Goal: Task Accomplishment & Management: Manage account settings

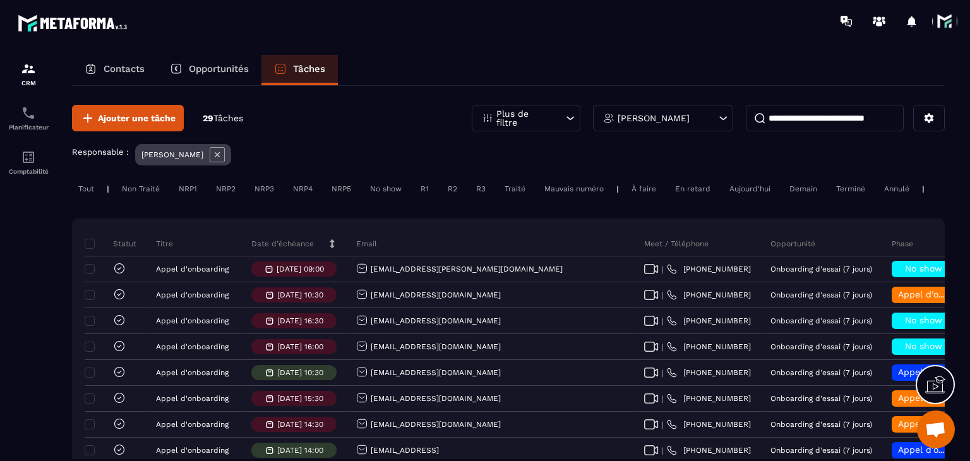
click at [261, 242] on div "Date d’échéance" at bounding box center [294, 243] width 105 height 25
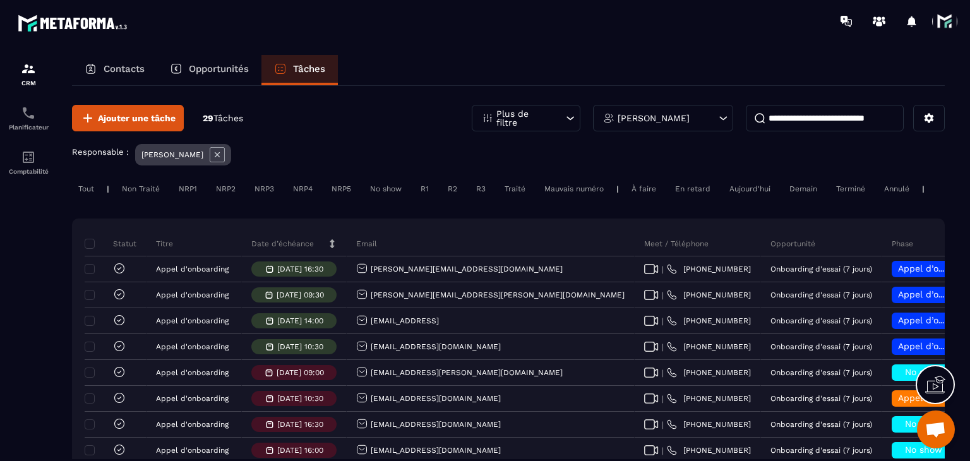
click at [269, 249] on p "Date d’échéance" at bounding box center [282, 244] width 62 height 10
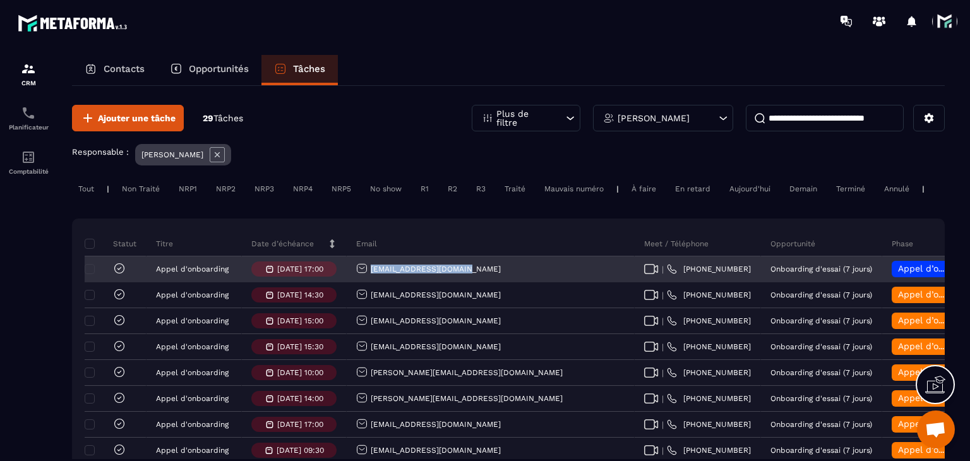
drag, startPoint x: 479, startPoint y: 284, endPoint x: 367, endPoint y: 286, distance: 112.4
click at [367, 282] on div "[EMAIL_ADDRESS][DOMAIN_NAME]" at bounding box center [491, 269] width 288 height 25
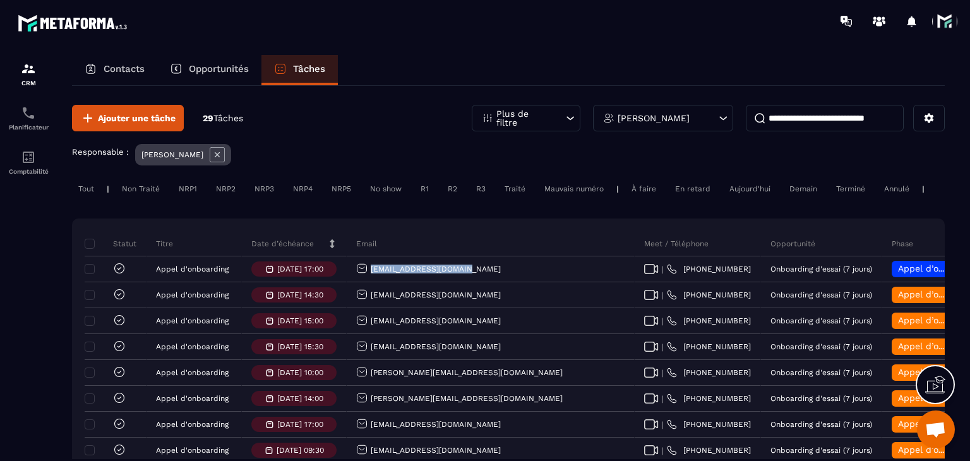
copy p "[EMAIL_ADDRESS][DOMAIN_NAME]"
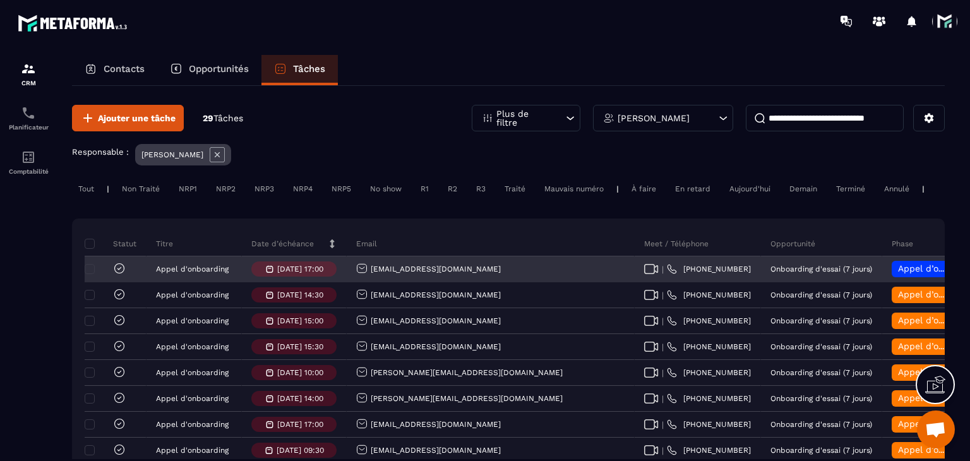
click at [898, 273] on span "Appel d’onboarding planifié" at bounding box center [957, 268] width 119 height 10
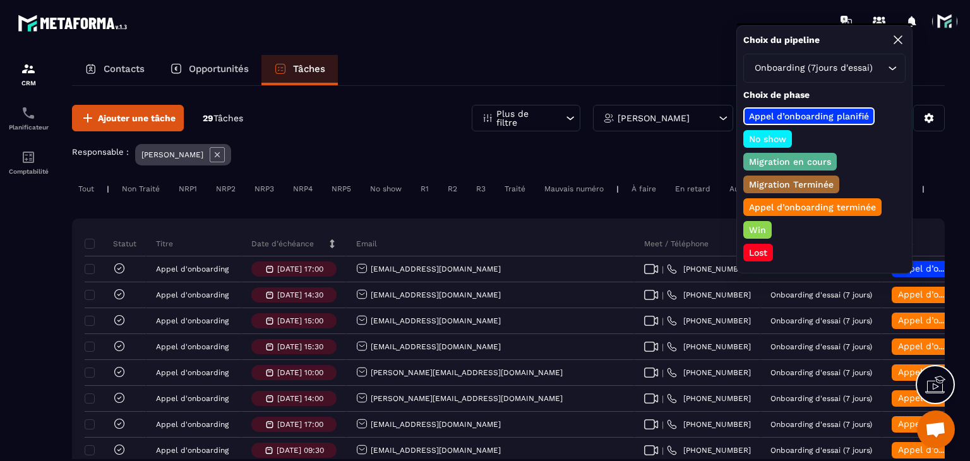
click at [752, 247] on p "Lost" at bounding box center [758, 252] width 22 height 13
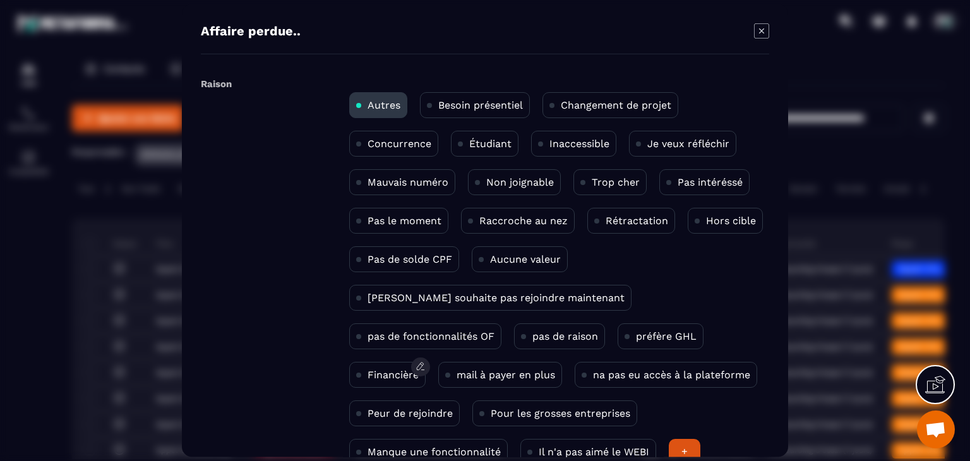
click at [419, 369] on p "Financière" at bounding box center [392, 375] width 51 height 12
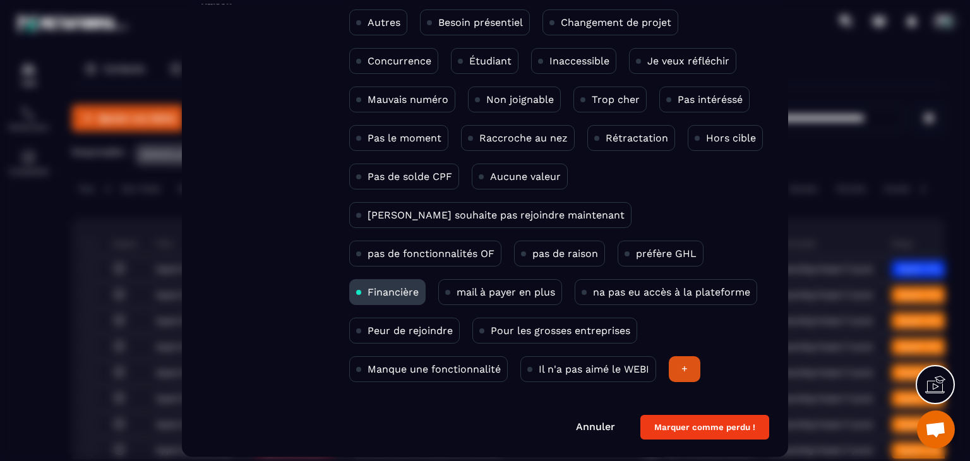
click at [722, 432] on button "Marquer comme perdu !" at bounding box center [704, 427] width 129 height 25
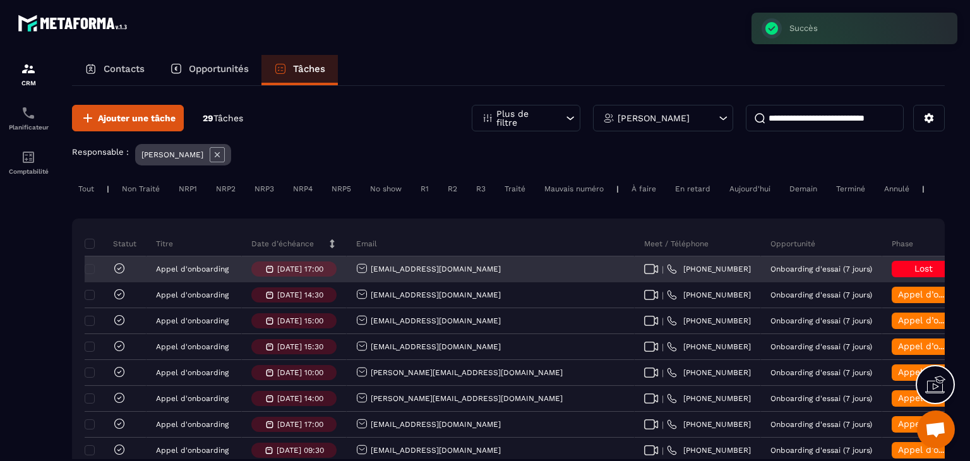
click at [121, 270] on icon at bounding box center [119, 268] width 4 height 3
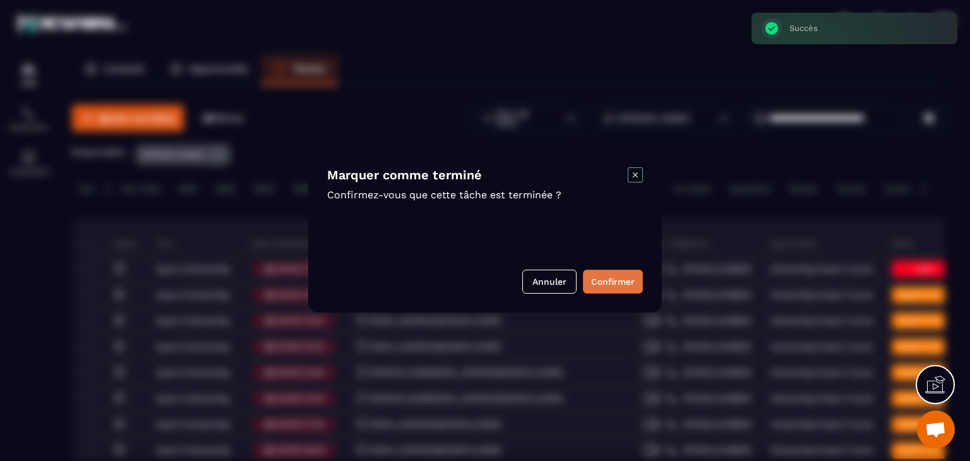
click at [607, 292] on button "Confirmer" at bounding box center [613, 282] width 60 height 24
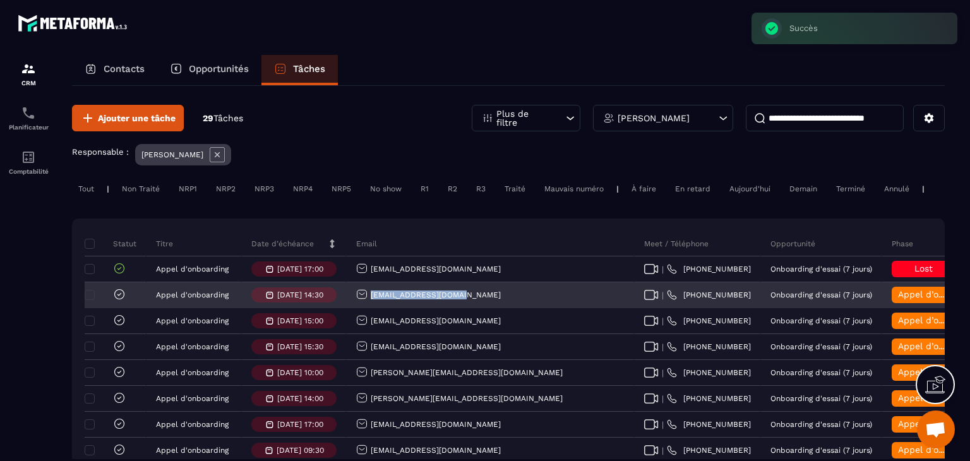
drag, startPoint x: 468, startPoint y: 307, endPoint x: 359, endPoint y: 312, distance: 109.3
click at [359, 308] on div "[EMAIL_ADDRESS][DOMAIN_NAME]" at bounding box center [491, 295] width 288 height 25
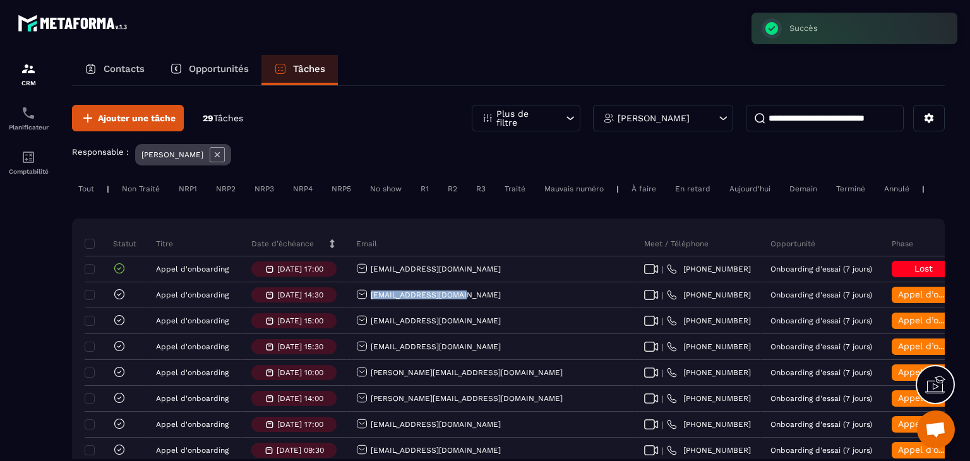
copy p "[EMAIL_ADDRESS][DOMAIN_NAME]"
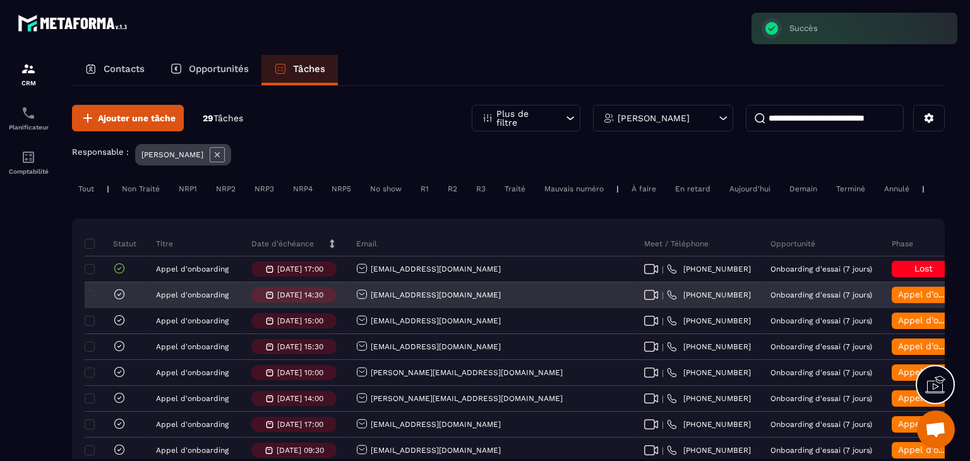
click at [891, 296] on div "Appel d’onboarding terminée" at bounding box center [922, 295] width 63 height 16
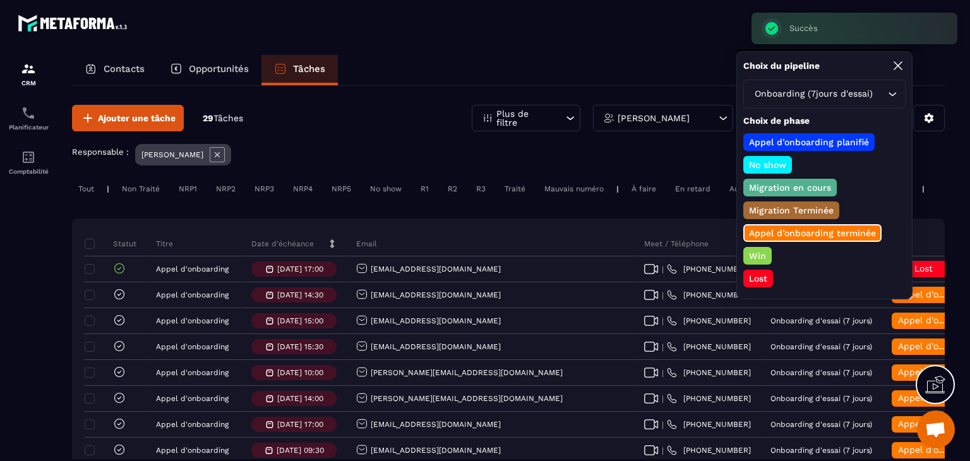
click at [757, 272] on p "Lost" at bounding box center [758, 278] width 22 height 13
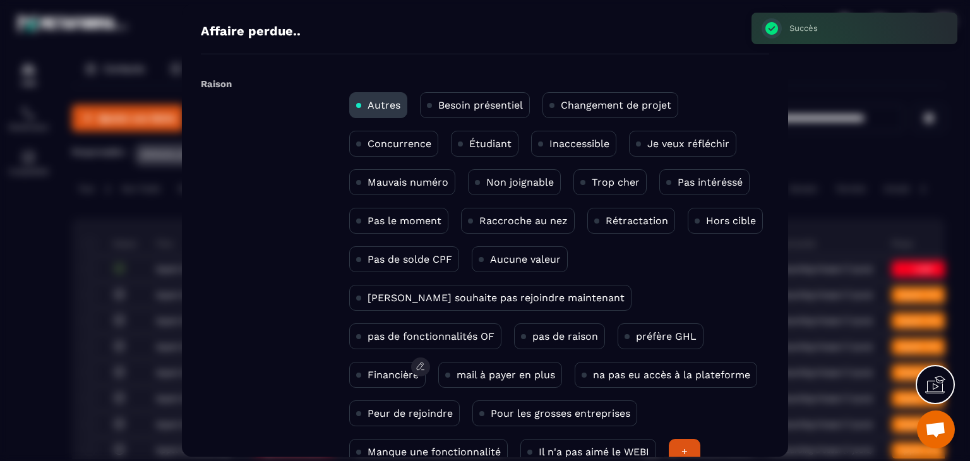
click at [425, 362] on div "Financière" at bounding box center [387, 375] width 76 height 26
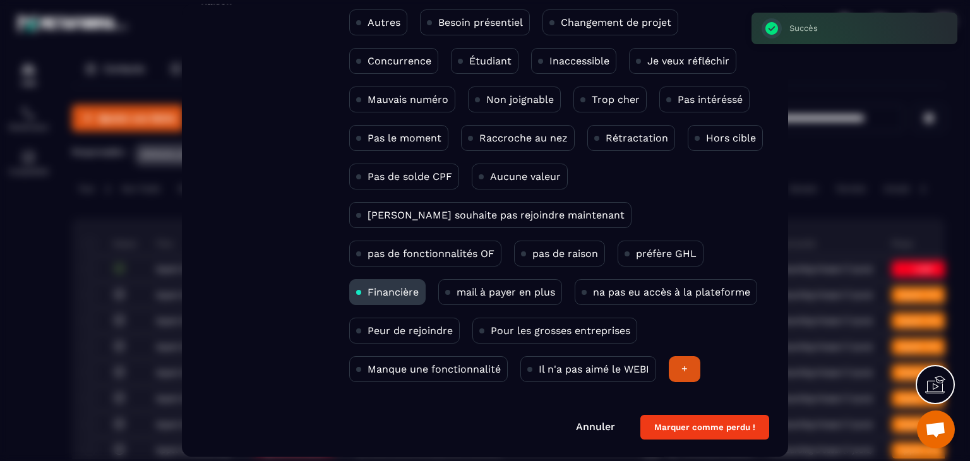
click at [715, 427] on button "Marquer comme perdu !" at bounding box center [704, 427] width 129 height 25
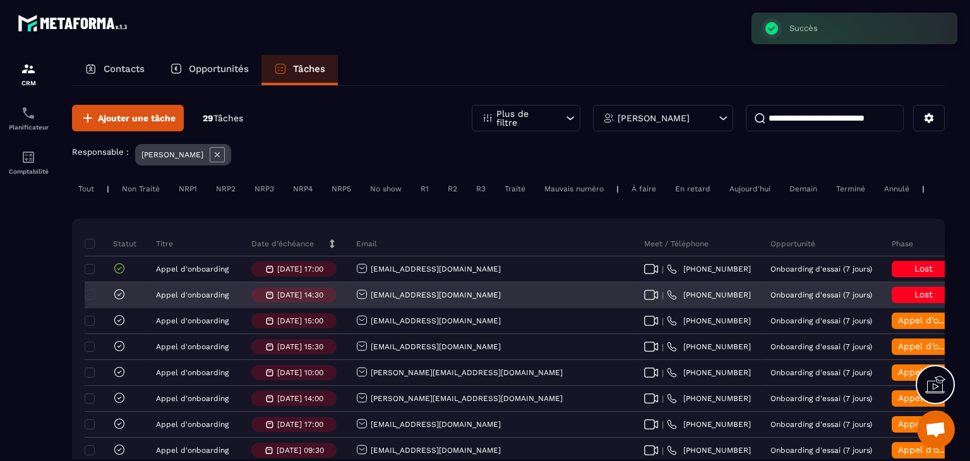
click at [123, 299] on icon at bounding box center [119, 293] width 9 height 9
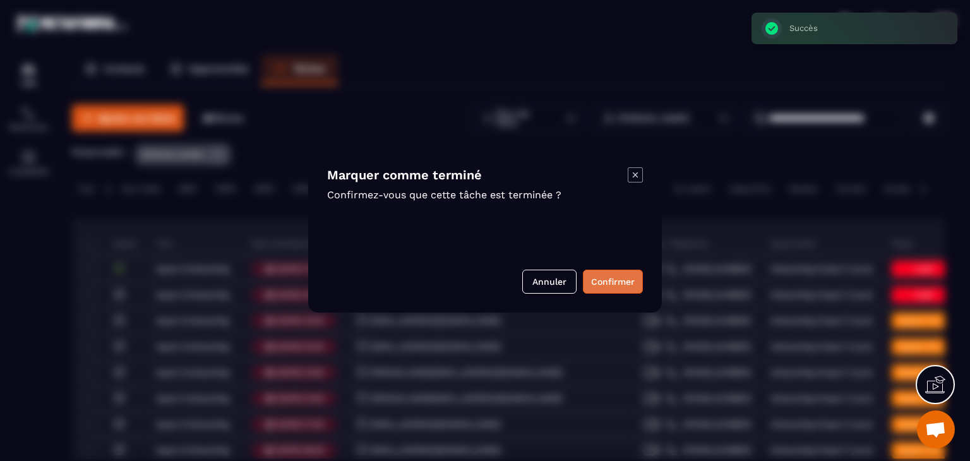
click at [604, 281] on button "Confirmer" at bounding box center [613, 282] width 60 height 24
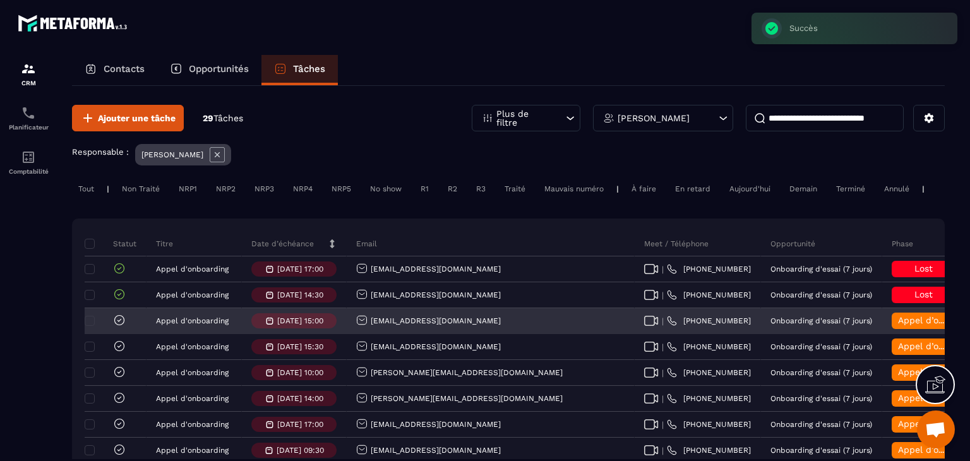
drag, startPoint x: 475, startPoint y: 333, endPoint x: 342, endPoint y: 331, distance: 133.2
click at [342, 331] on tr "[PERSON_NAME] d'onboarding [DATE] 15:00 [EMAIL_ADDRESS][DOMAIN_NAME] | [PHONE_N…" at bounding box center [782, 321] width 1395 height 26
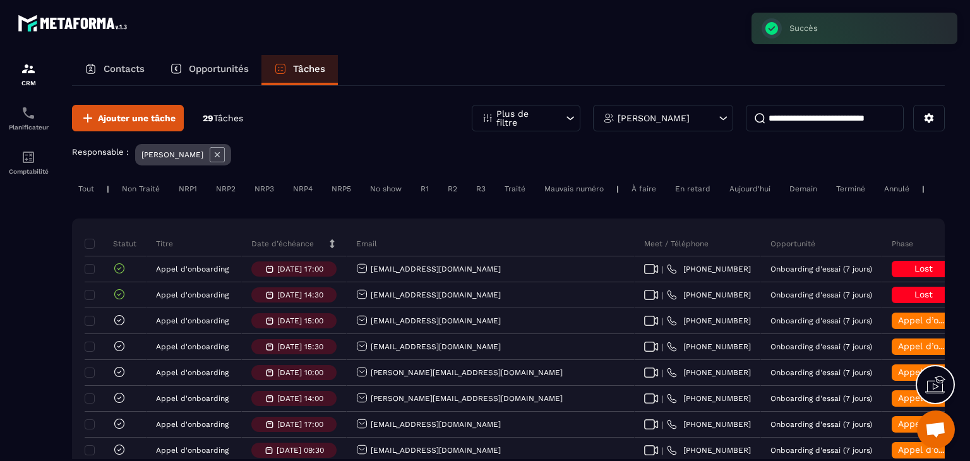
copy tr "[EMAIL_ADDRESS][DOMAIN_NAME]"
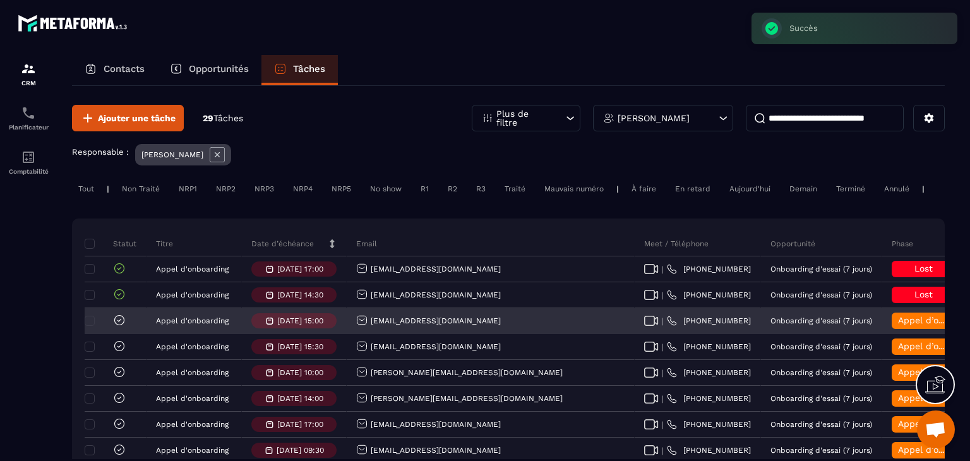
click at [898, 325] on span "Appel d’onboarding terminée" at bounding box center [961, 320] width 126 height 10
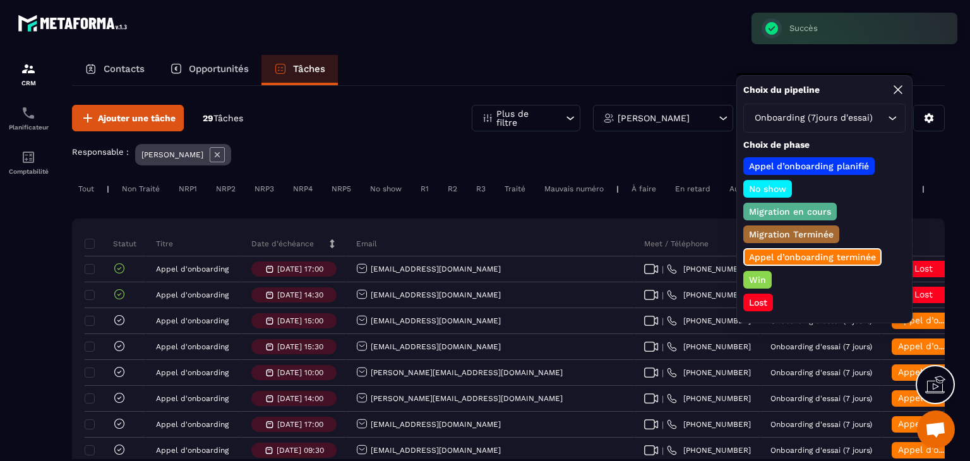
click at [747, 296] on p "Lost" at bounding box center [758, 302] width 22 height 13
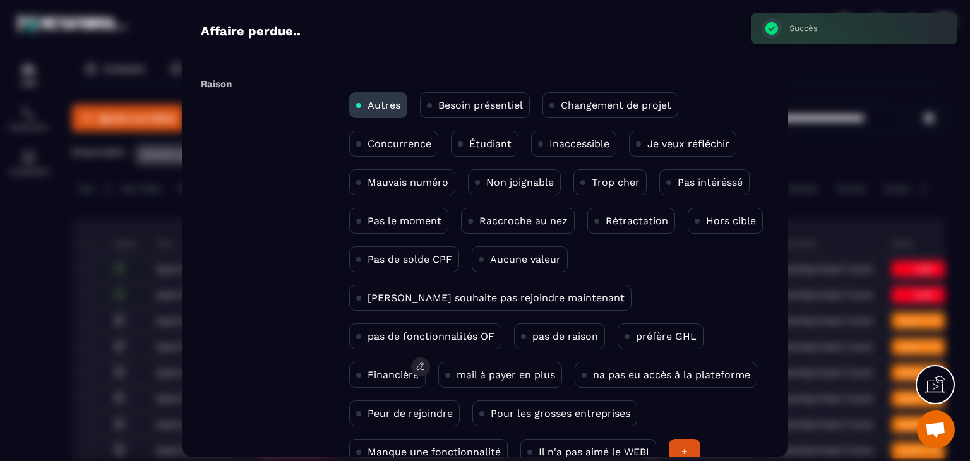
click at [419, 369] on p "Financière" at bounding box center [392, 375] width 51 height 12
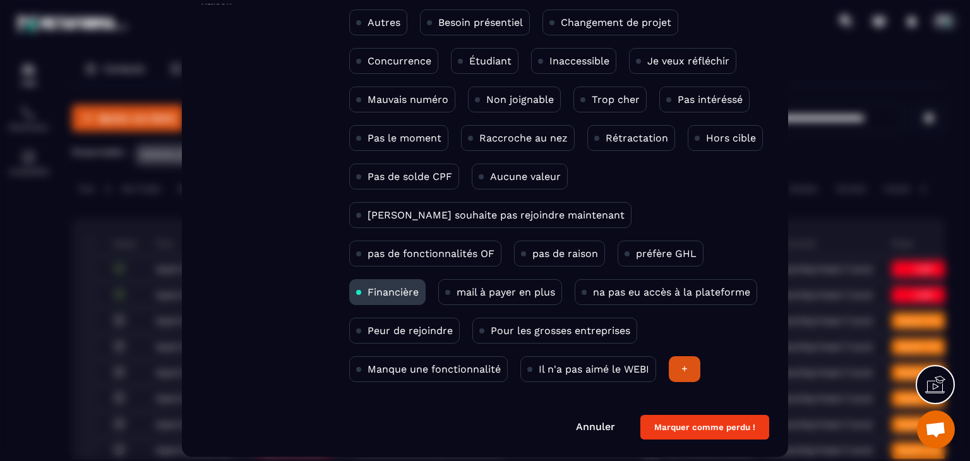
click at [699, 432] on button "Marquer comme perdu !" at bounding box center [704, 427] width 129 height 25
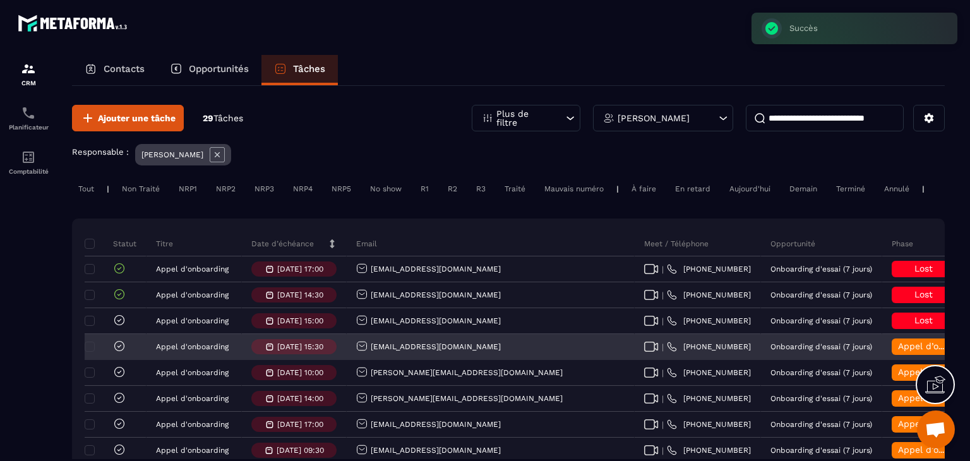
drag, startPoint x: 528, startPoint y: 356, endPoint x: 363, endPoint y: 362, distance: 165.5
click at [363, 360] on div "[EMAIL_ADDRESS][DOMAIN_NAME]" at bounding box center [491, 347] width 288 height 25
copy p "[EMAIL_ADDRESS][DOMAIN_NAME]"
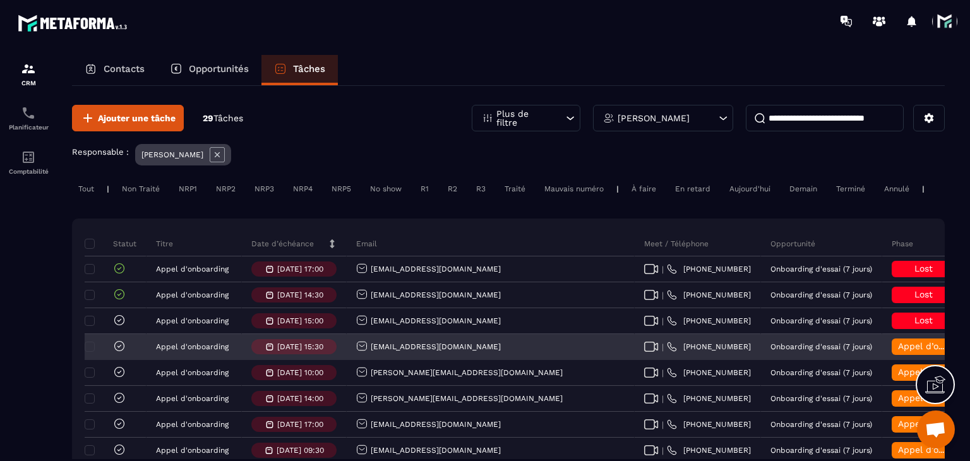
click at [898, 351] on span "Appel d’onboarding terminée" at bounding box center [961, 346] width 126 height 10
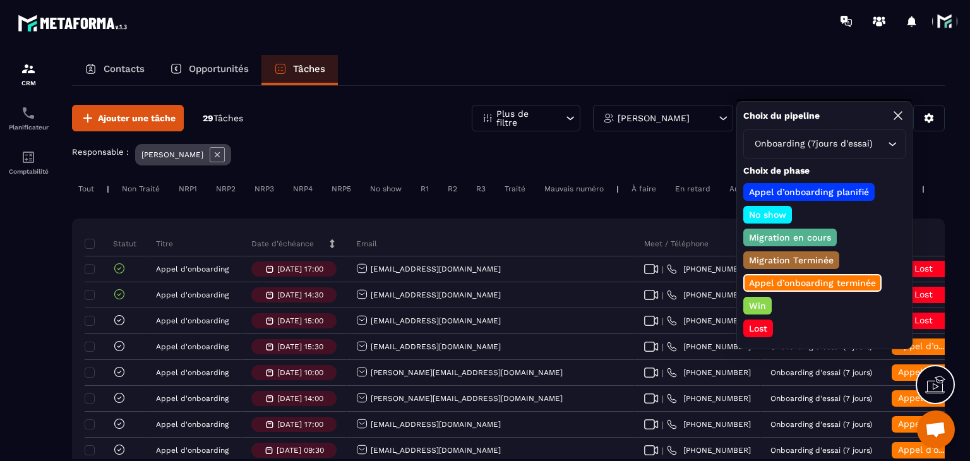
click at [756, 304] on p "Win" at bounding box center [757, 305] width 21 height 13
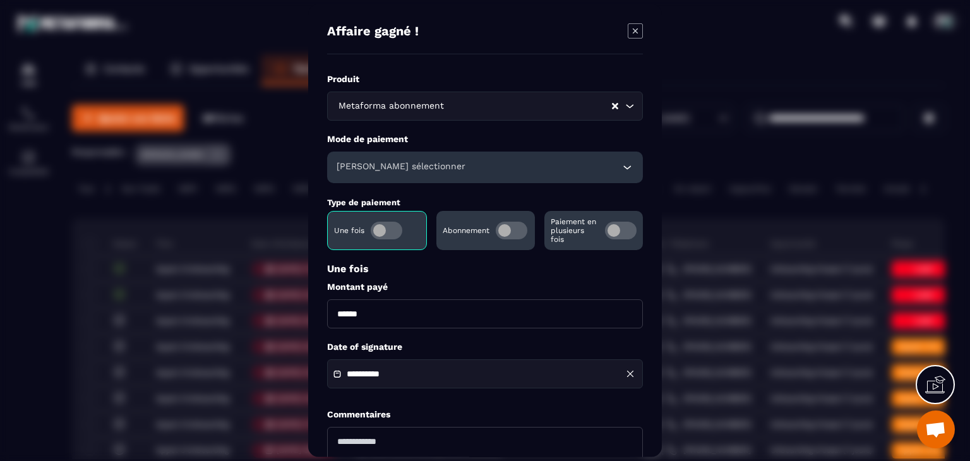
click at [390, 155] on div "[PERSON_NAME] sélectionner" at bounding box center [485, 167] width 316 height 32
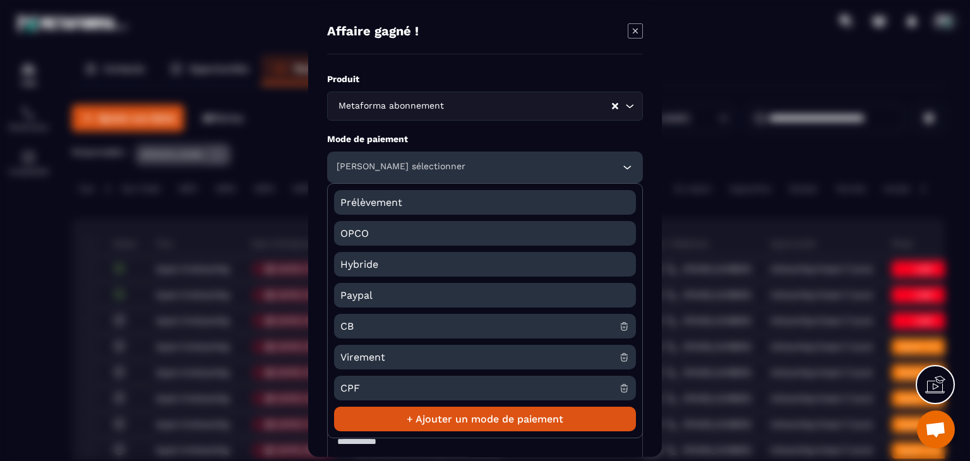
click at [361, 326] on span "CB" at bounding box center [479, 326] width 278 height 25
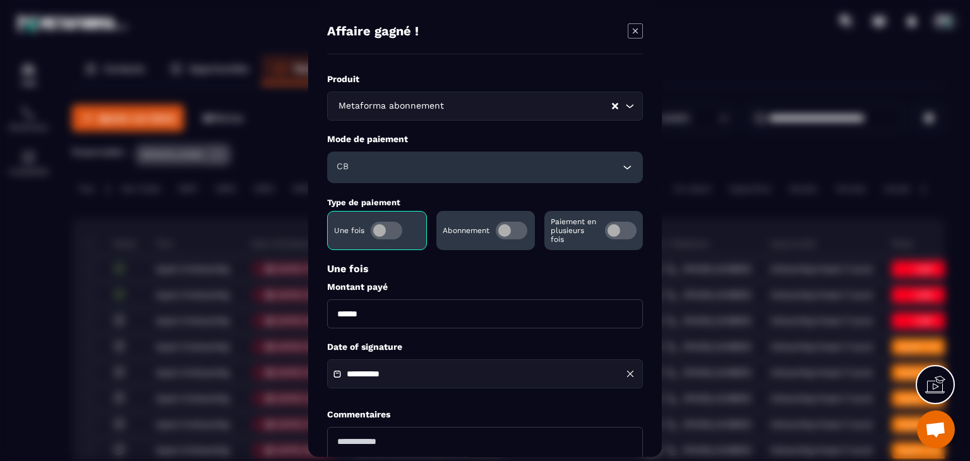
click at [338, 305] on input "******" at bounding box center [485, 313] width 316 height 29
type input "*******"
click at [376, 388] on div "**********" at bounding box center [485, 373] width 316 height 29
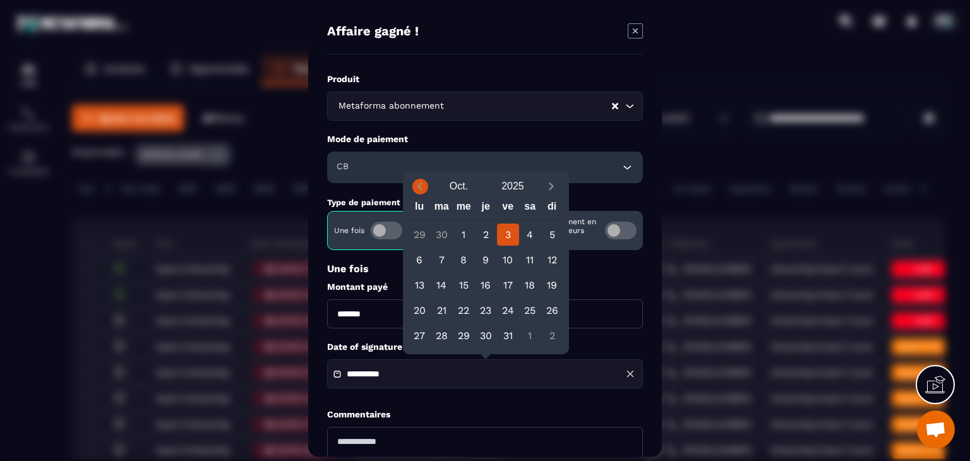
click at [419, 187] on icon "Previous month" at bounding box center [419, 186] width 13 height 13
click at [492, 279] on div "18" at bounding box center [486, 285] width 22 height 22
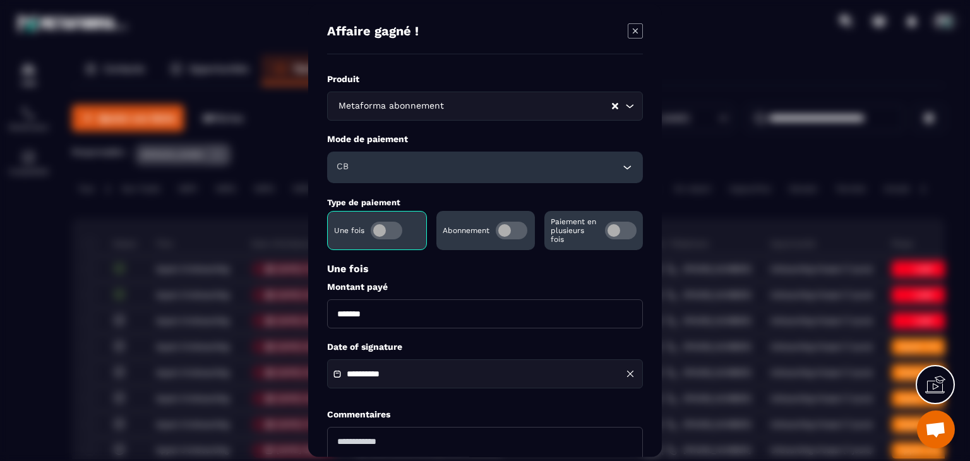
type input "**********"
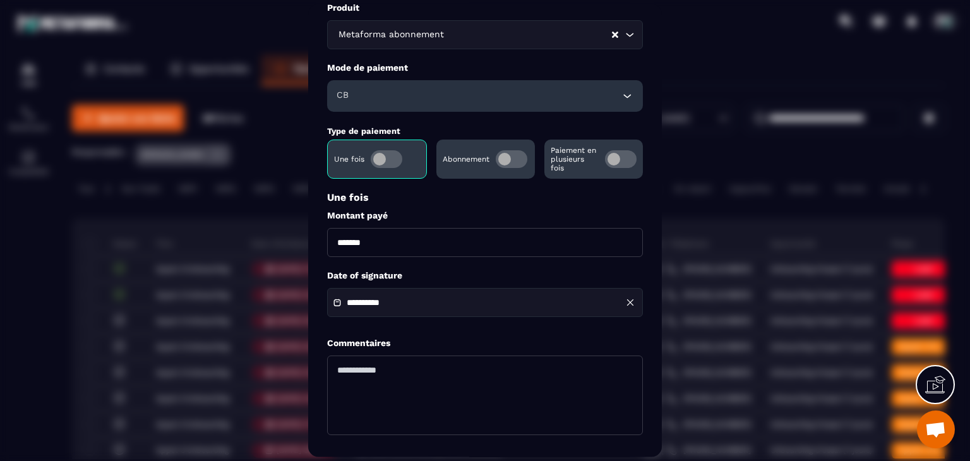
scroll to position [122, 0]
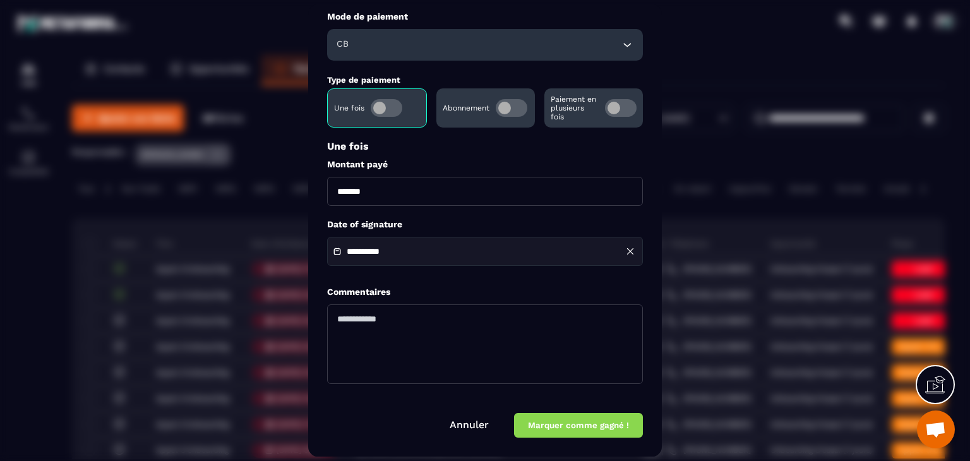
click at [561, 429] on button "Marquer comme gagné !" at bounding box center [578, 425] width 129 height 25
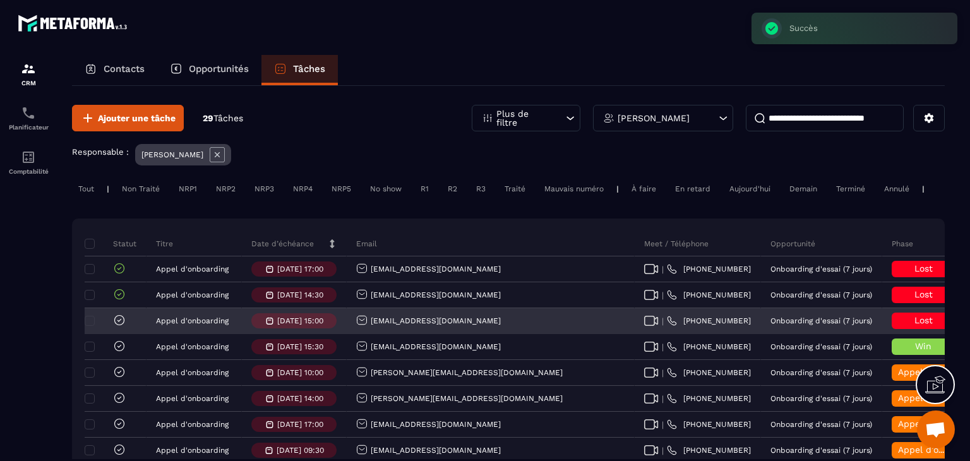
click at [118, 326] on icon at bounding box center [119, 320] width 13 height 13
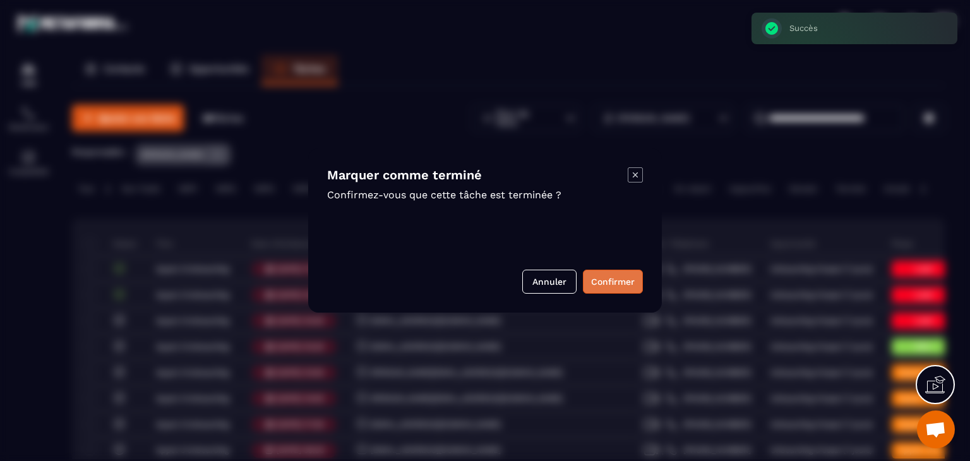
click at [592, 278] on button "Confirmer" at bounding box center [613, 282] width 60 height 24
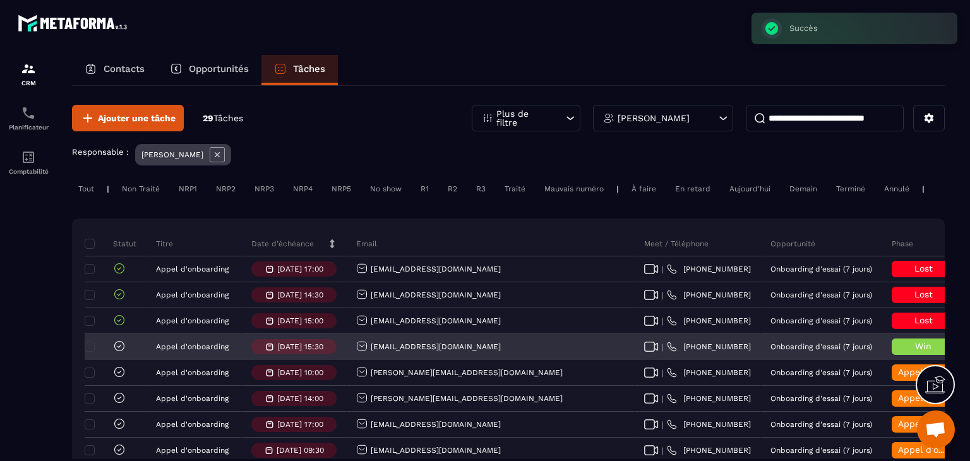
click at [118, 352] on icon at bounding box center [119, 346] width 13 height 13
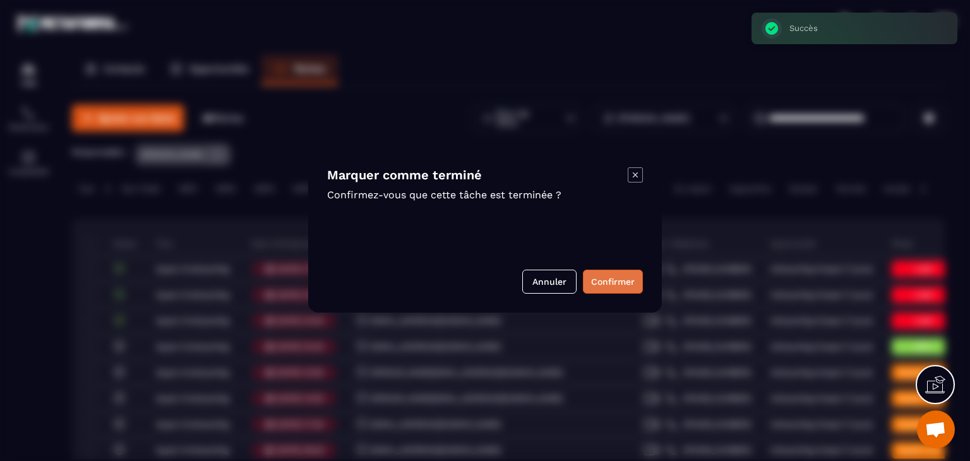
click at [635, 276] on button "Confirmer" at bounding box center [613, 282] width 60 height 24
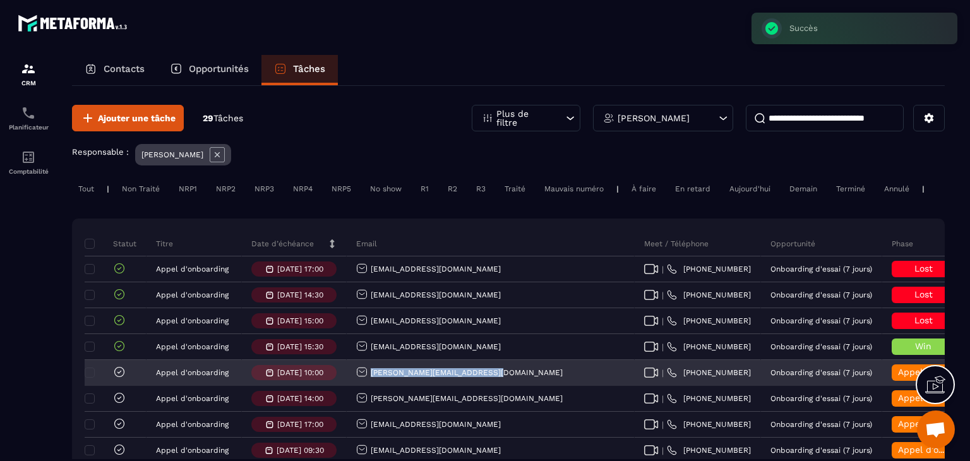
drag, startPoint x: 496, startPoint y: 382, endPoint x: 368, endPoint y: 383, distance: 128.1
click at [368, 383] on div "[PERSON_NAME][EMAIL_ADDRESS][DOMAIN_NAME]" at bounding box center [491, 372] width 288 height 25
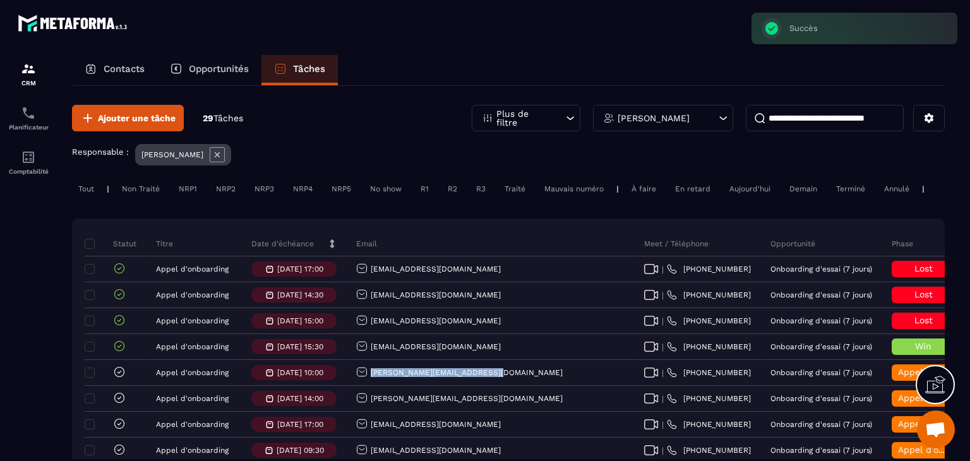
copy p "[PERSON_NAME][EMAIL_ADDRESS][DOMAIN_NAME]"
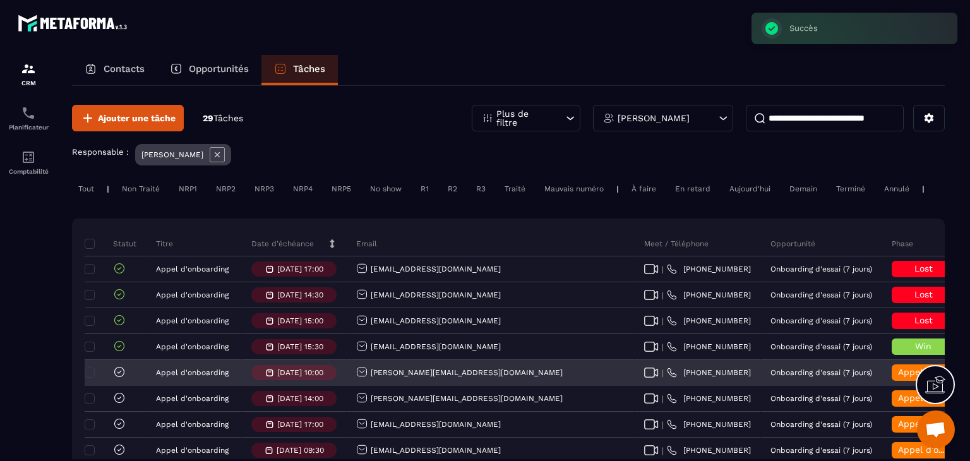
click at [891, 381] on div "Appel d’onboarding terminée" at bounding box center [922, 372] width 63 height 16
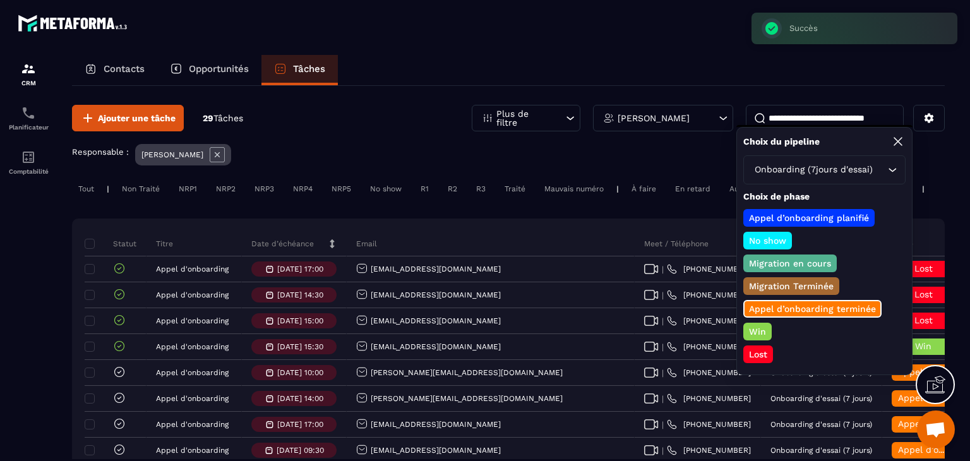
click at [759, 329] on p "Win" at bounding box center [757, 331] width 21 height 13
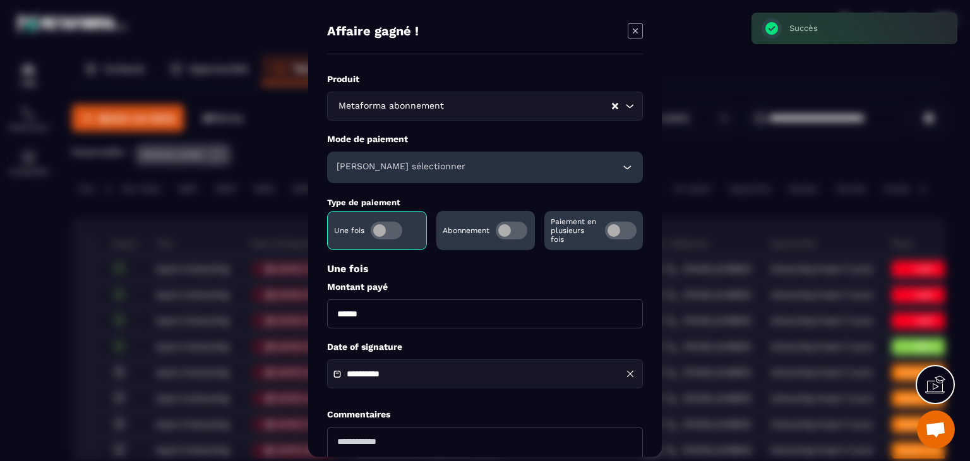
click at [515, 232] on span "Modal window" at bounding box center [512, 231] width 32 height 18
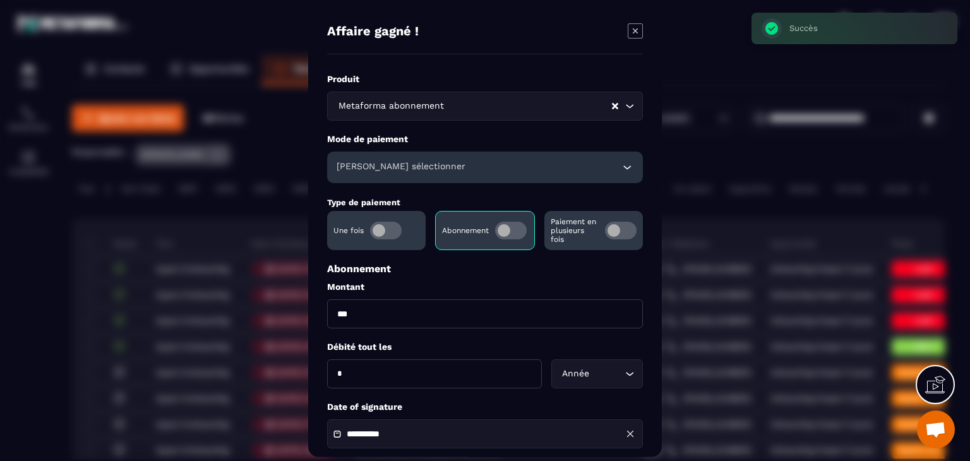
click at [381, 311] on input "***" at bounding box center [485, 313] width 316 height 29
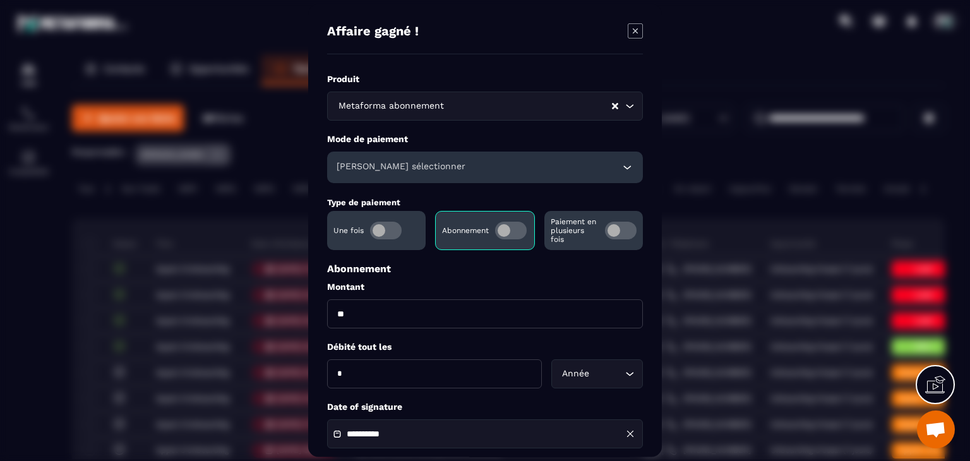
type input "**"
click at [366, 169] on h6 "[PERSON_NAME] sélectionner" at bounding box center [400, 167] width 129 height 13
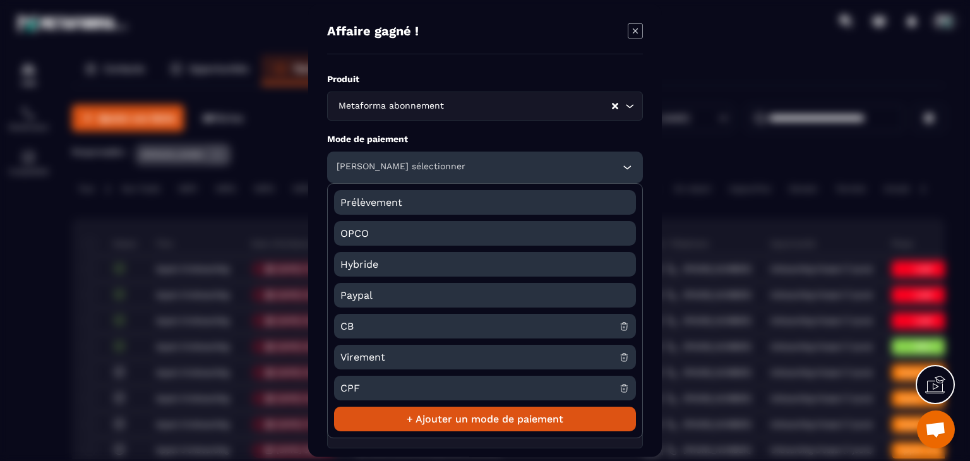
click at [371, 316] on span "CB" at bounding box center [479, 326] width 278 height 25
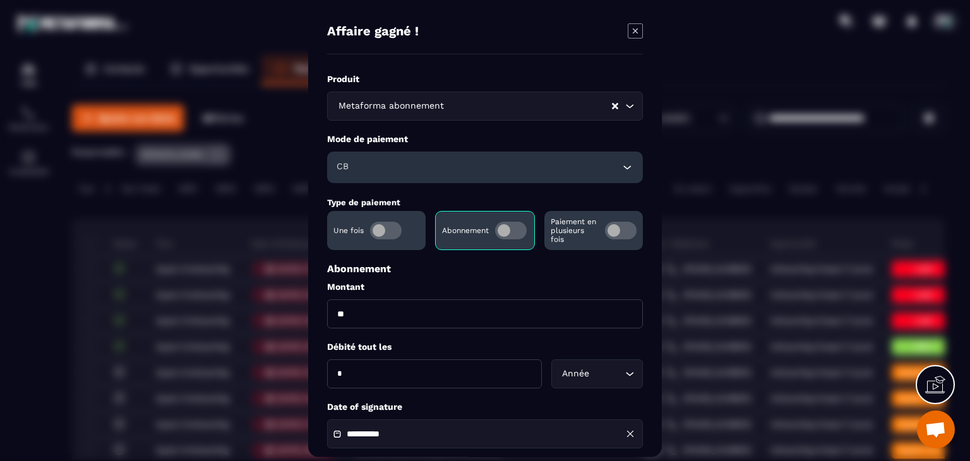
click at [611, 386] on div "Année Loading..." at bounding box center [597, 373] width 92 height 29
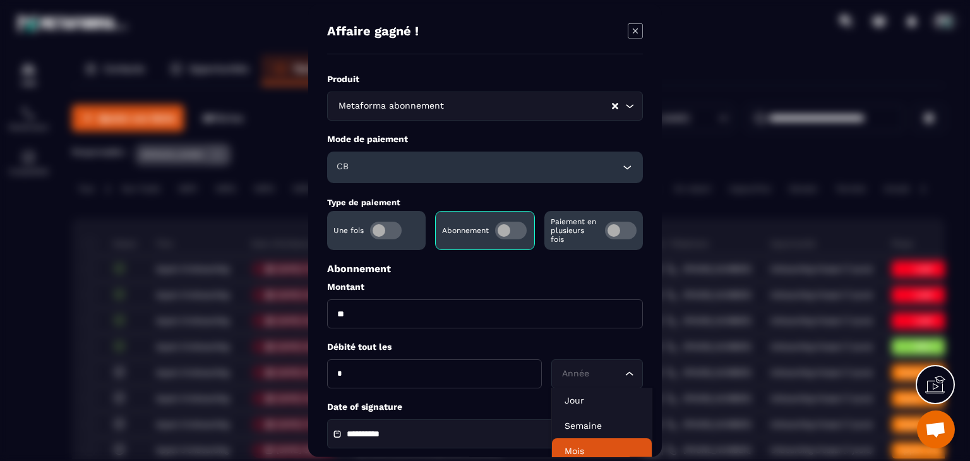
click at [583, 450] on p "Mois" at bounding box center [601, 450] width 74 height 13
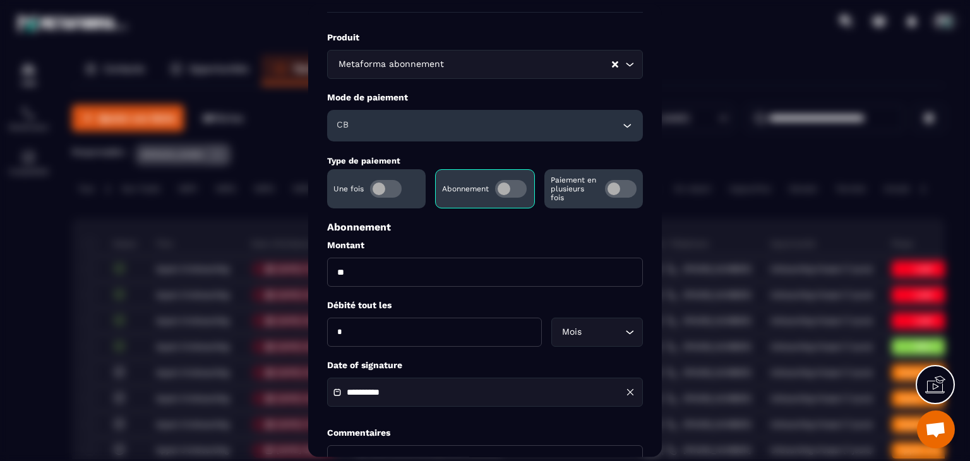
scroll to position [63, 0]
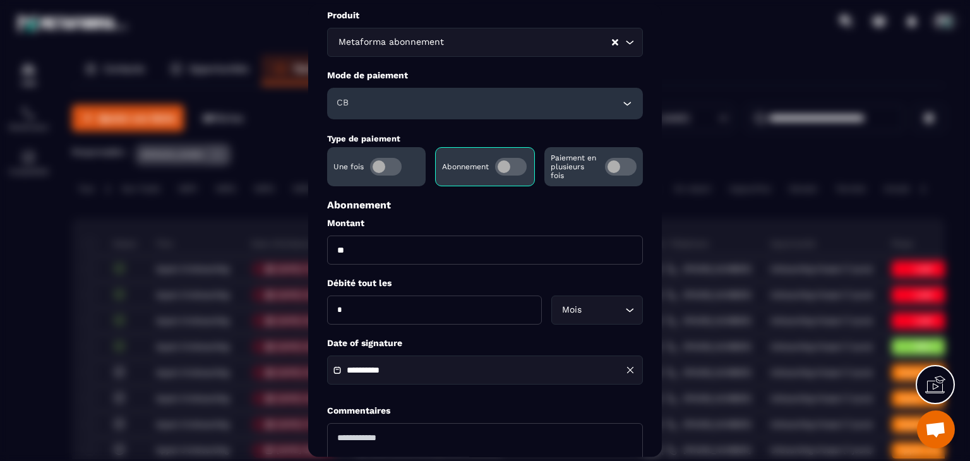
click at [425, 360] on div "**********" at bounding box center [485, 370] width 316 height 29
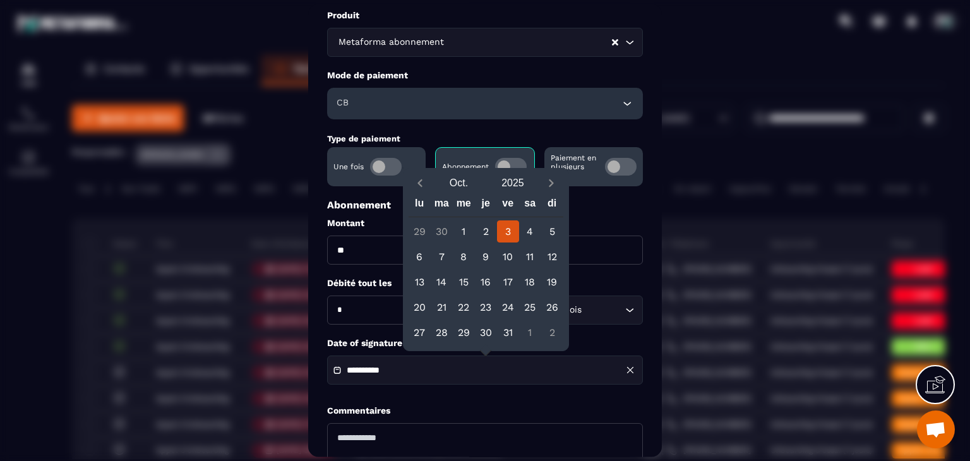
click at [427, 186] on button "Previous month" at bounding box center [419, 183] width 23 height 17
click at [415, 314] on div "22" at bounding box center [419, 307] width 22 height 22
type input "**********"
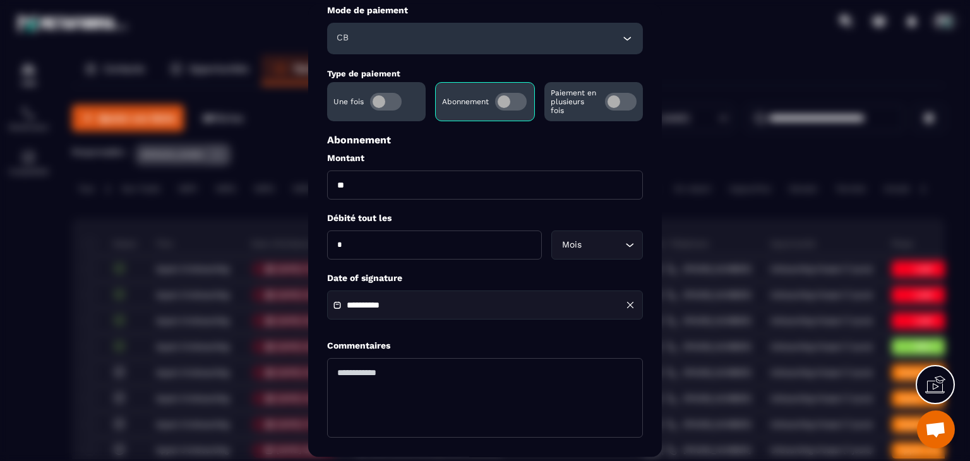
scroll to position [182, 0]
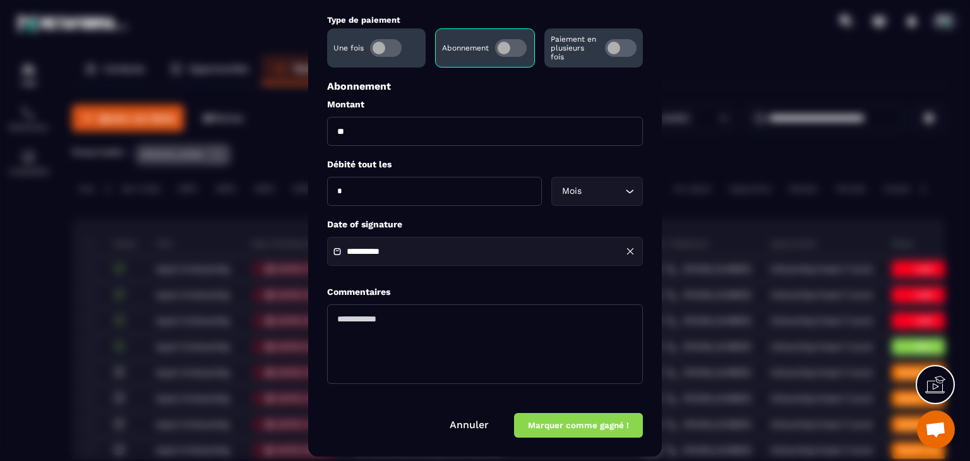
click at [550, 432] on button "Marquer comme gagné !" at bounding box center [578, 425] width 129 height 25
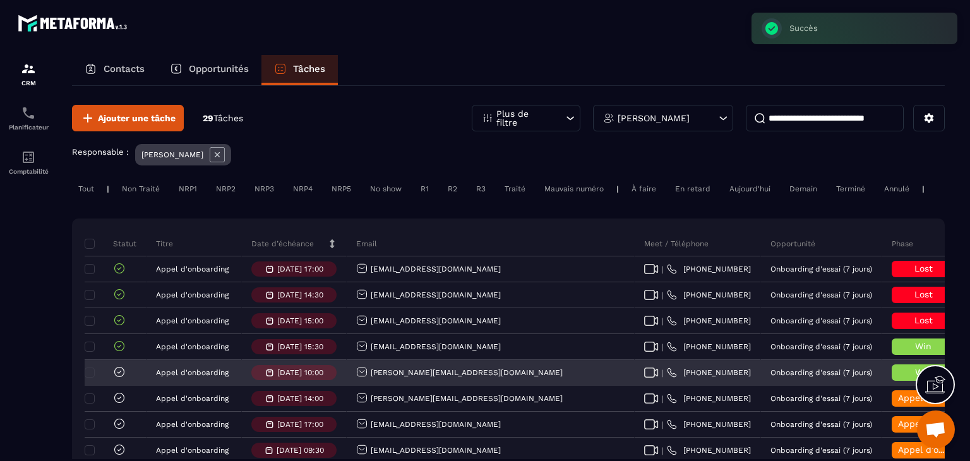
click at [118, 380] on div at bounding box center [107, 372] width 38 height 15
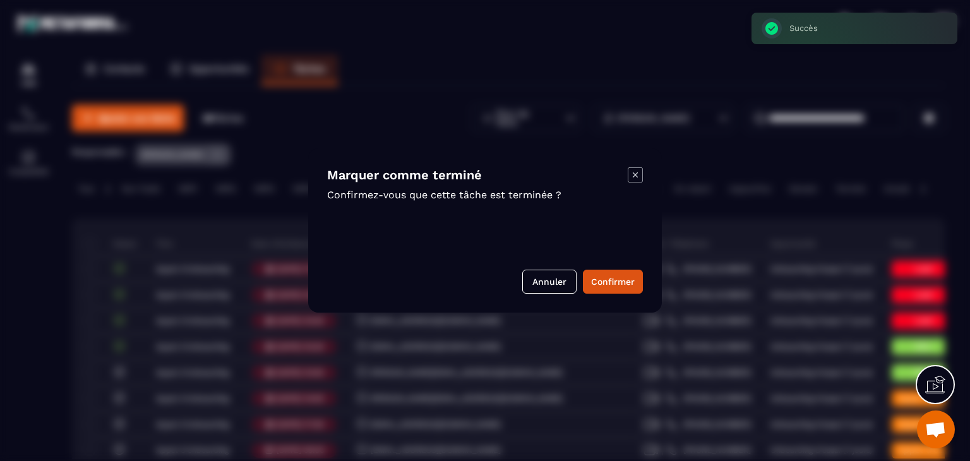
click at [626, 281] on button "Confirmer" at bounding box center [613, 282] width 60 height 24
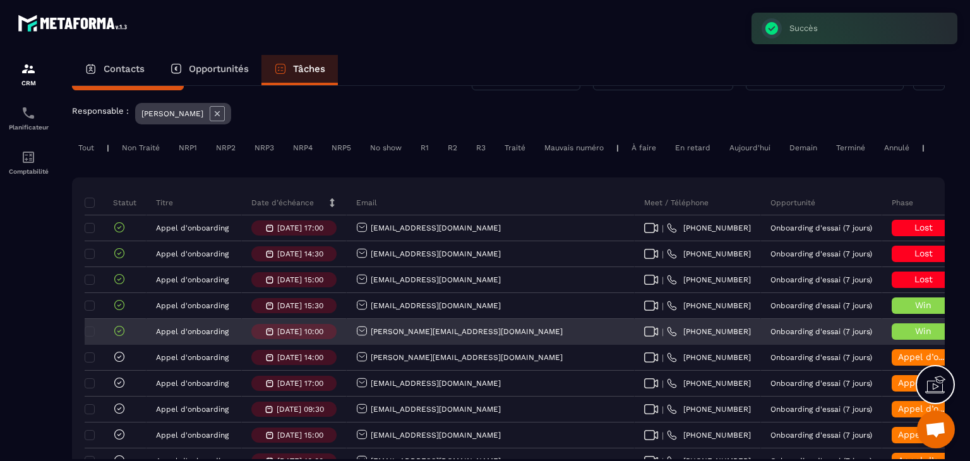
scroll to position [63, 0]
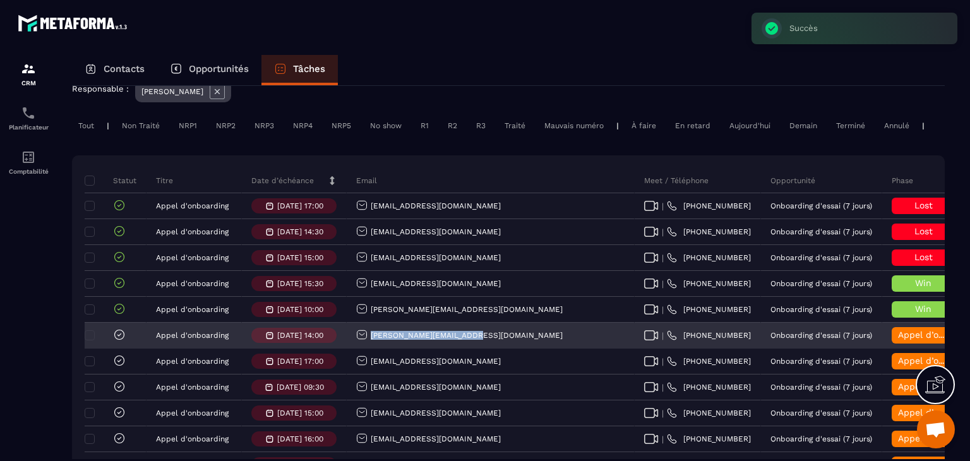
drag, startPoint x: 477, startPoint y: 344, endPoint x: 359, endPoint y: 349, distance: 118.2
click at [359, 348] on div "[PERSON_NAME][EMAIL_ADDRESS][DOMAIN_NAME]" at bounding box center [491, 335] width 288 height 25
copy p "[PERSON_NAME][EMAIL_ADDRESS][DOMAIN_NAME]"
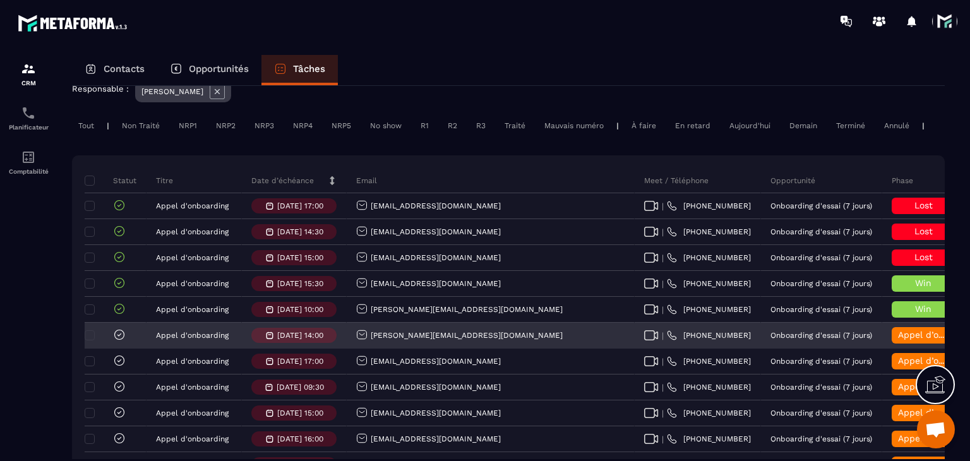
click at [898, 340] on span "Appel d’onboarding terminée" at bounding box center [961, 335] width 126 height 10
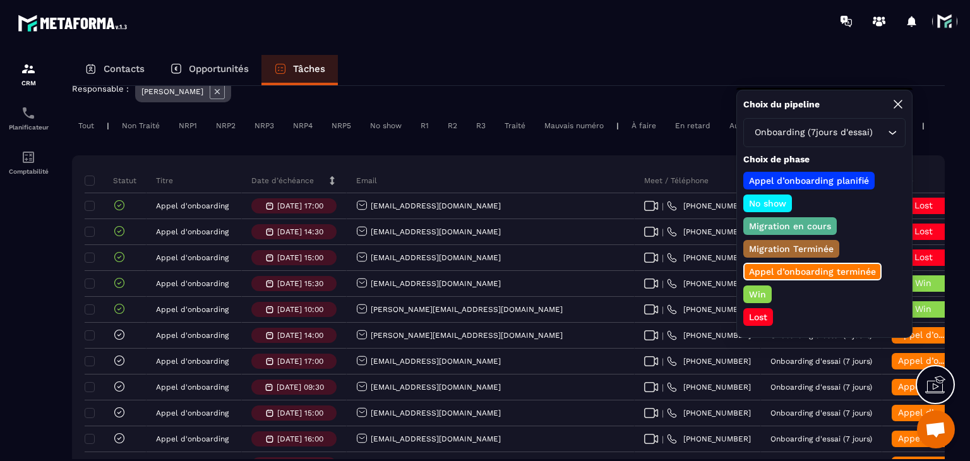
drag, startPoint x: 761, startPoint y: 305, endPoint x: 759, endPoint y: 312, distance: 7.8
click at [761, 308] on div "Lost" at bounding box center [758, 317] width 30 height 18
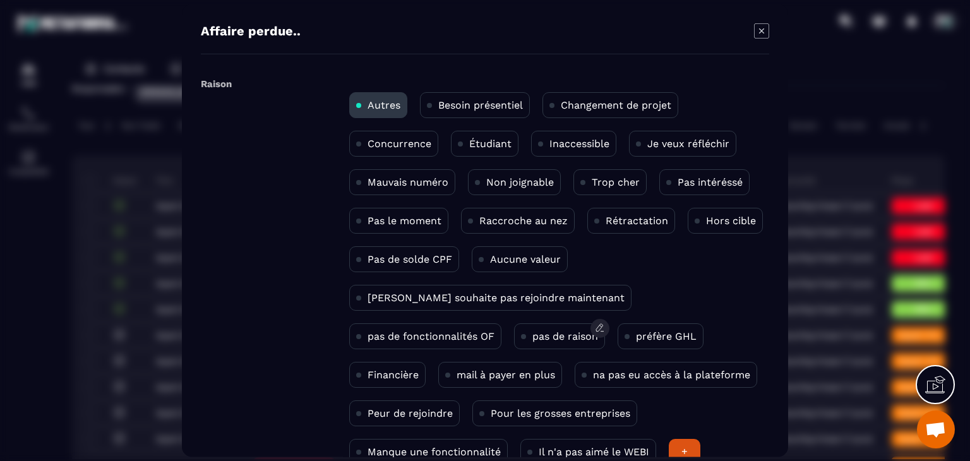
click at [532, 340] on p "pas de raison" at bounding box center [565, 336] width 66 height 12
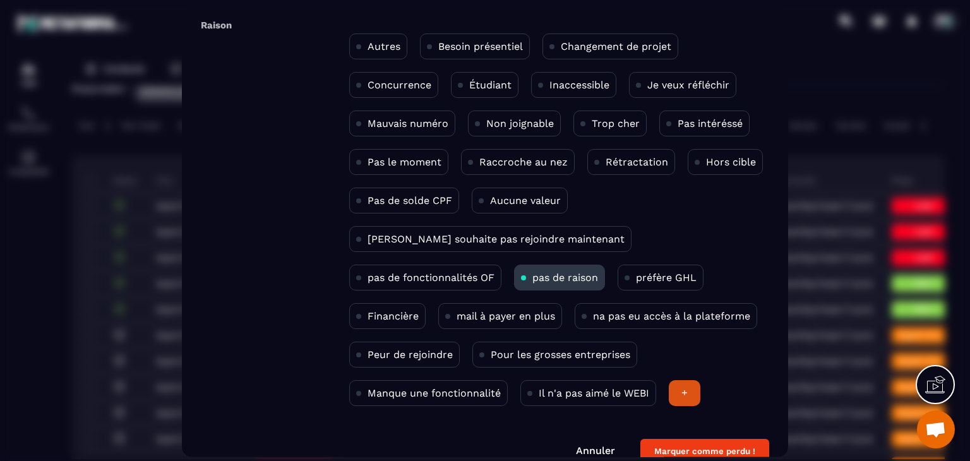
scroll to position [82, 0]
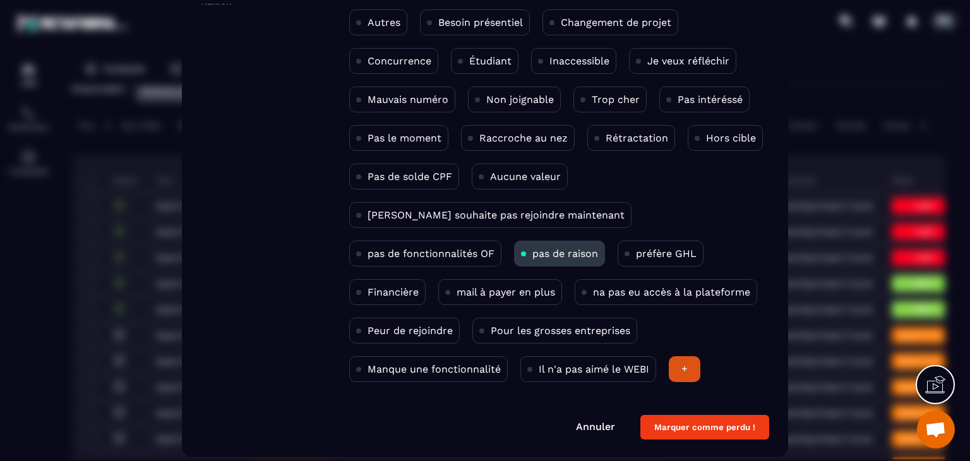
click at [718, 420] on button "Marquer comme perdu !" at bounding box center [704, 427] width 129 height 25
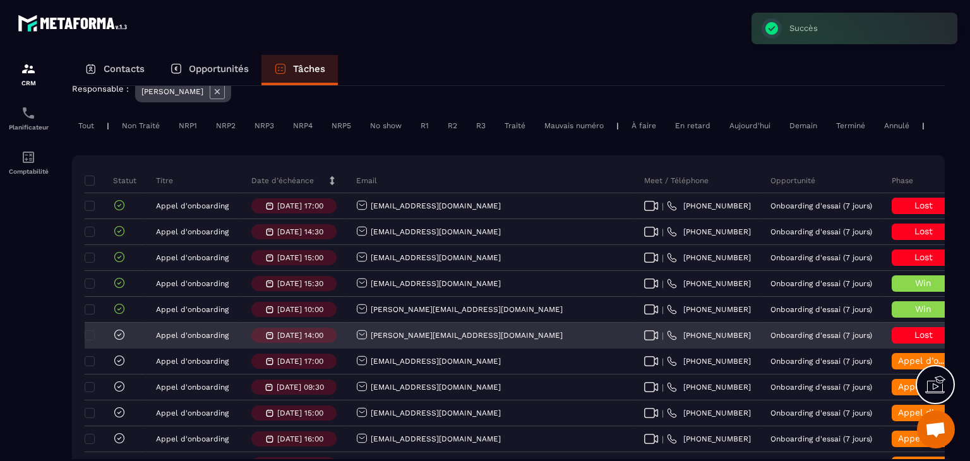
click at [121, 341] on icon at bounding box center [119, 334] width 13 height 13
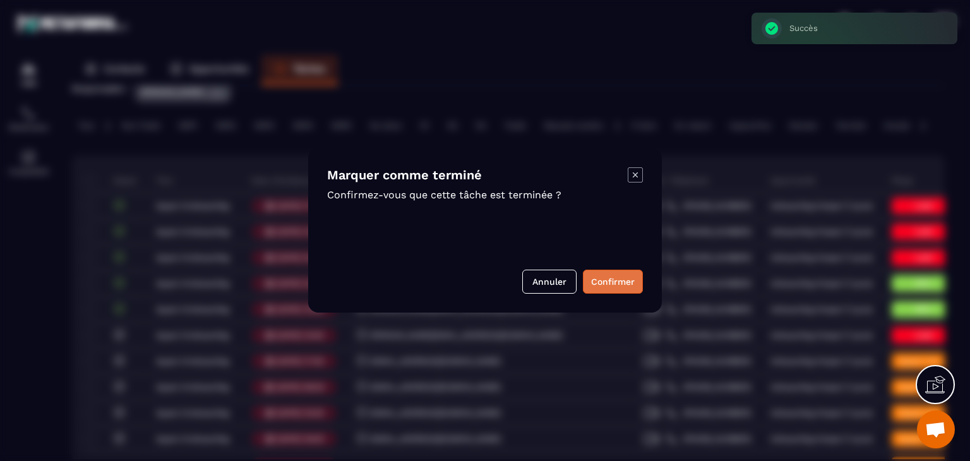
click at [597, 283] on button "Confirmer" at bounding box center [613, 282] width 60 height 24
